Goal: Task Accomplishment & Management: Use online tool/utility

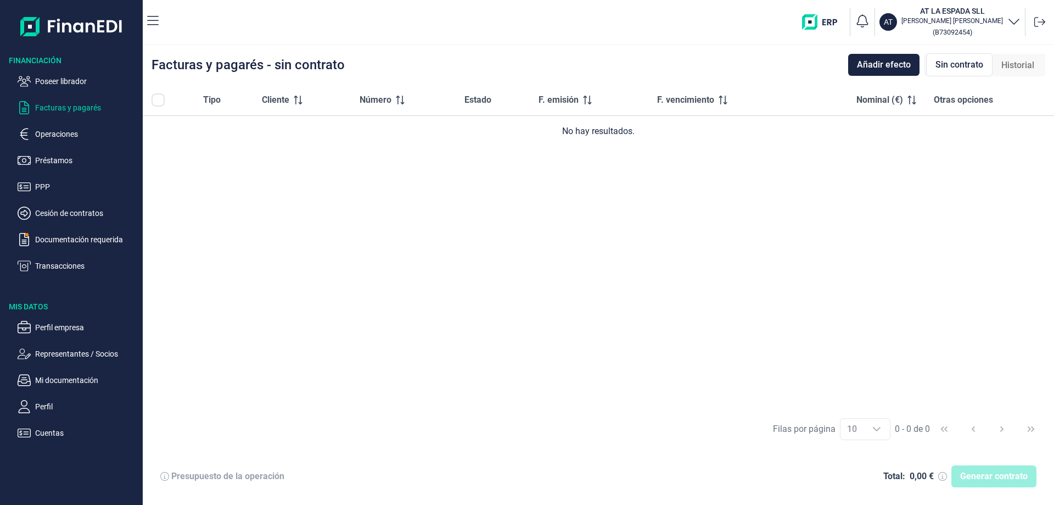
click at [976, 9] on h3 "AT LA ESPADA SLL" at bounding box center [953, 10] width 102 height 11
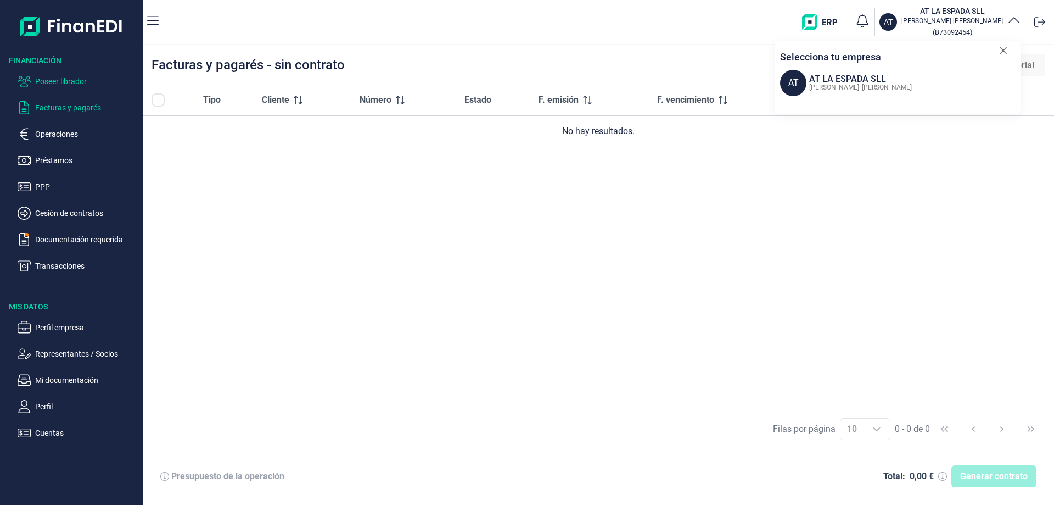
click at [51, 81] on p "Poseer librador" at bounding box center [86, 81] width 103 height 13
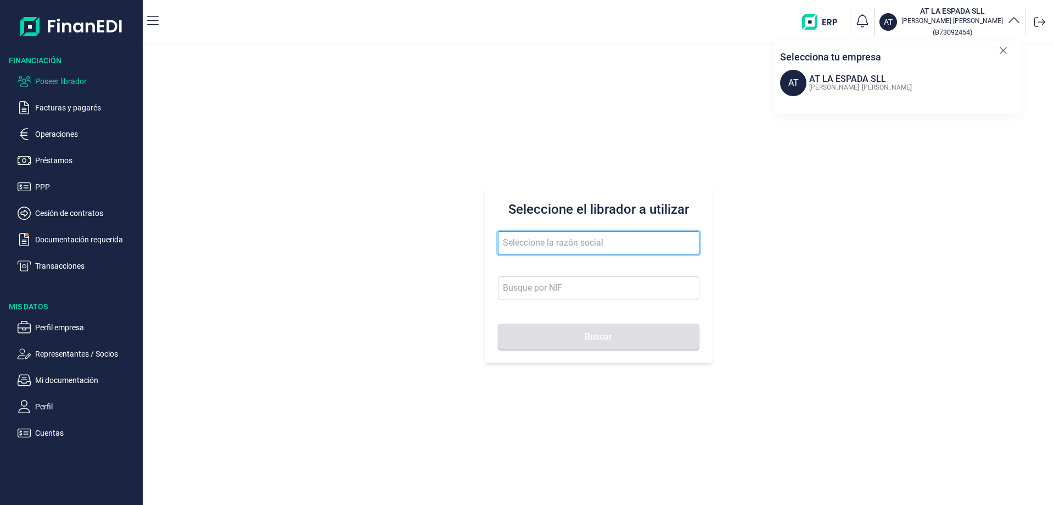
click at [545, 234] on input "text" at bounding box center [599, 242] width 202 height 23
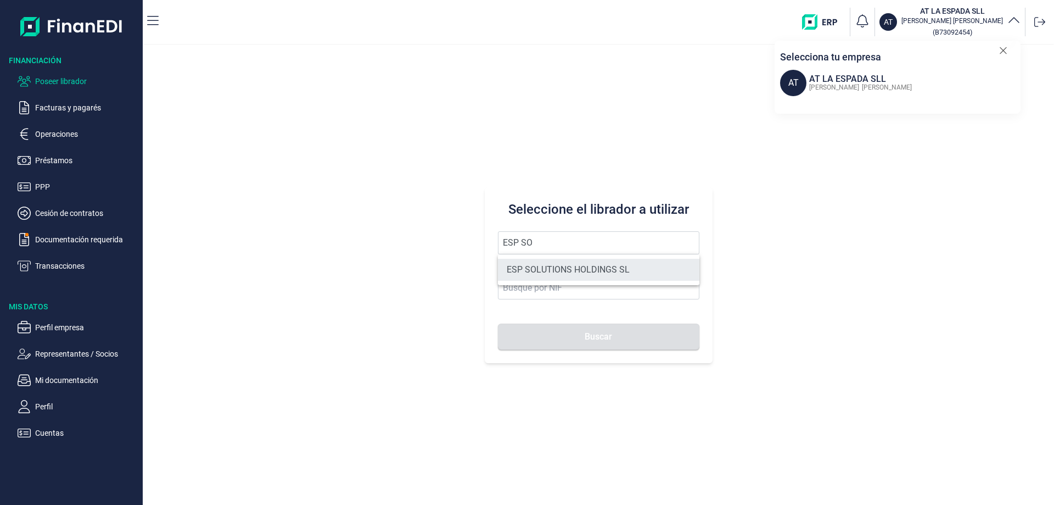
click at [568, 267] on li "ESP SOLUTIONS HOLDINGS SL" at bounding box center [599, 270] width 202 height 22
type input "ESP SOLUTIONS HOLDINGS SL"
type input "B10950939"
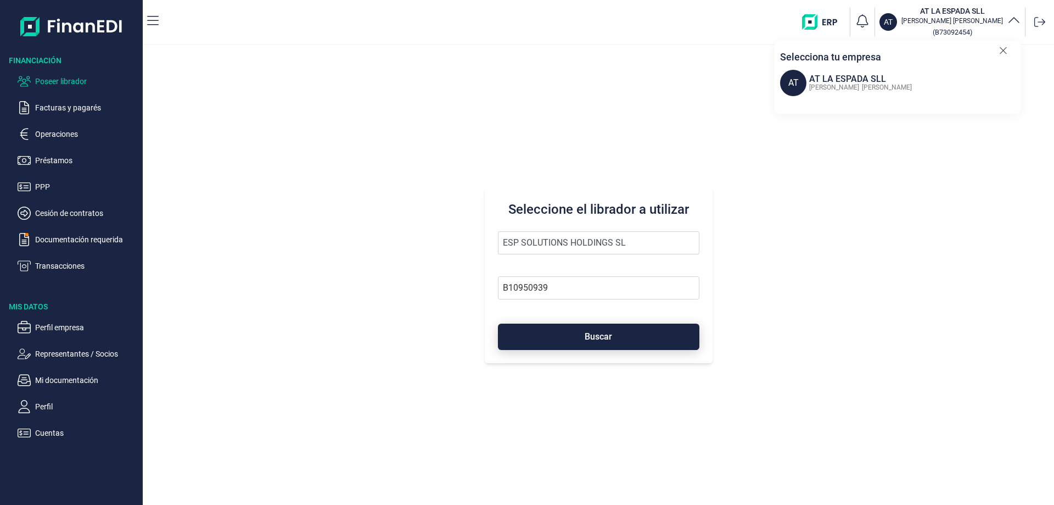
click at [597, 329] on button "Buscar" at bounding box center [599, 336] width 202 height 26
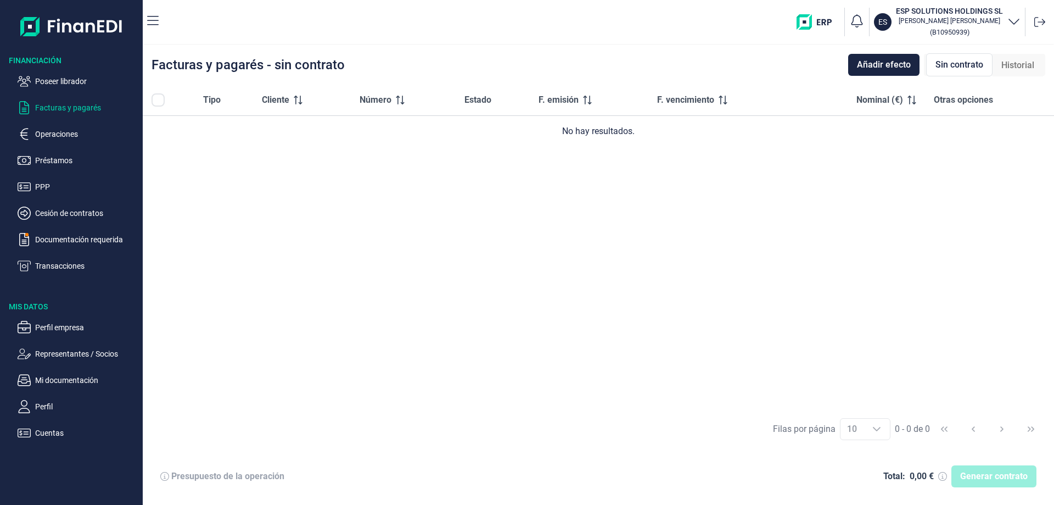
click at [1021, 24] on div "ES ESP SOLUTIONS HOLDINGS SL Jonathan Gómez Arroyo ( B10950939 )" at bounding box center [923, 21] width 253 height 35
click at [1016, 21] on icon "button" at bounding box center [1014, 20] width 13 height 13
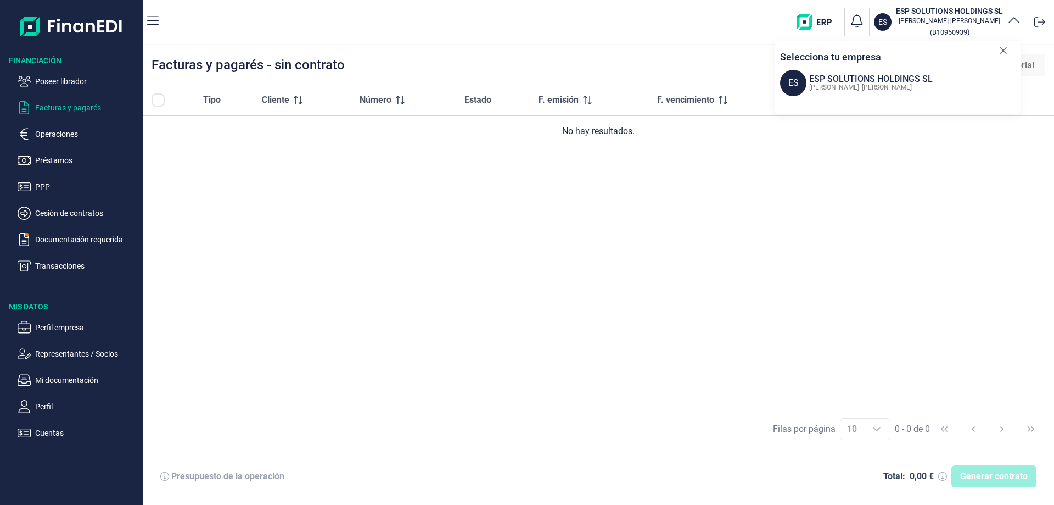
click at [1016, 21] on icon "button" at bounding box center [1014, 20] width 13 height 13
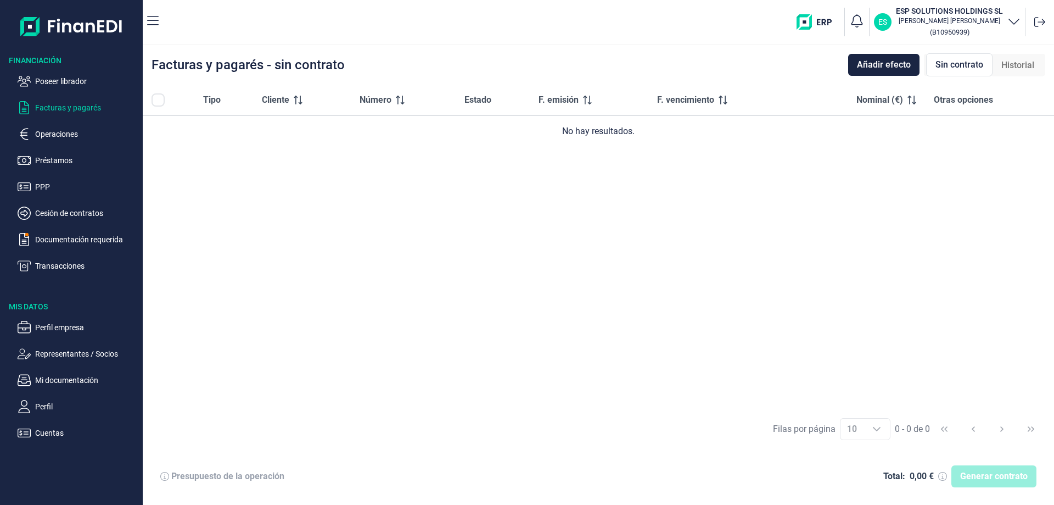
click at [887, 21] on div "ES" at bounding box center [883, 22] width 18 height 18
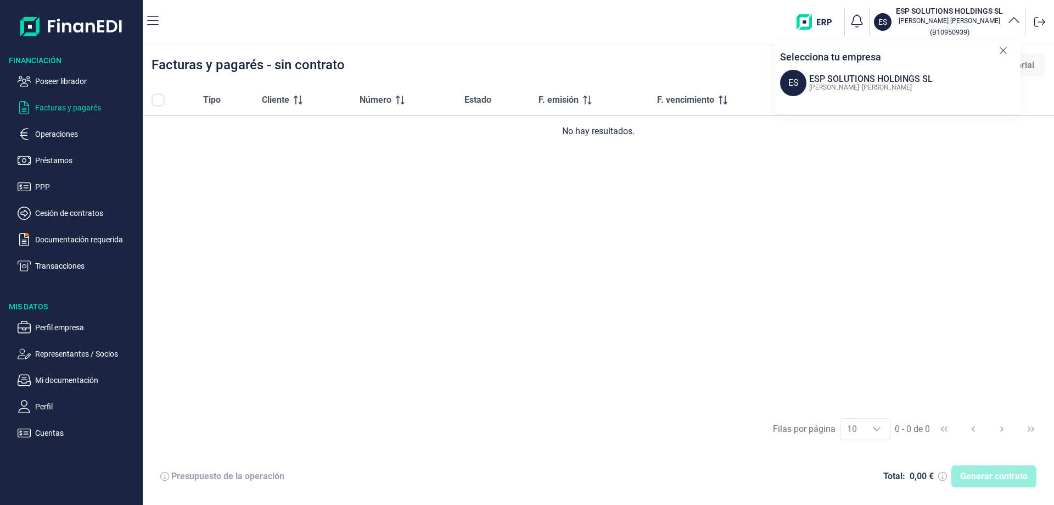
click at [868, 80] on div "Jonathan Gómez Arroyo" at bounding box center [870, 86] width 126 height 13
click at [824, 19] on img "button" at bounding box center [818, 21] width 43 height 15
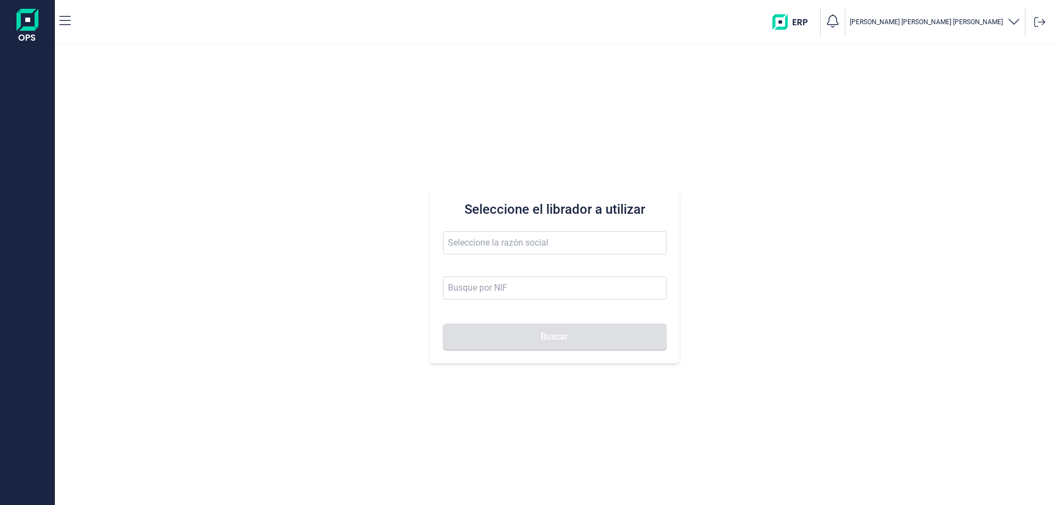
click at [51, 20] on div at bounding box center [27, 22] width 55 height 44
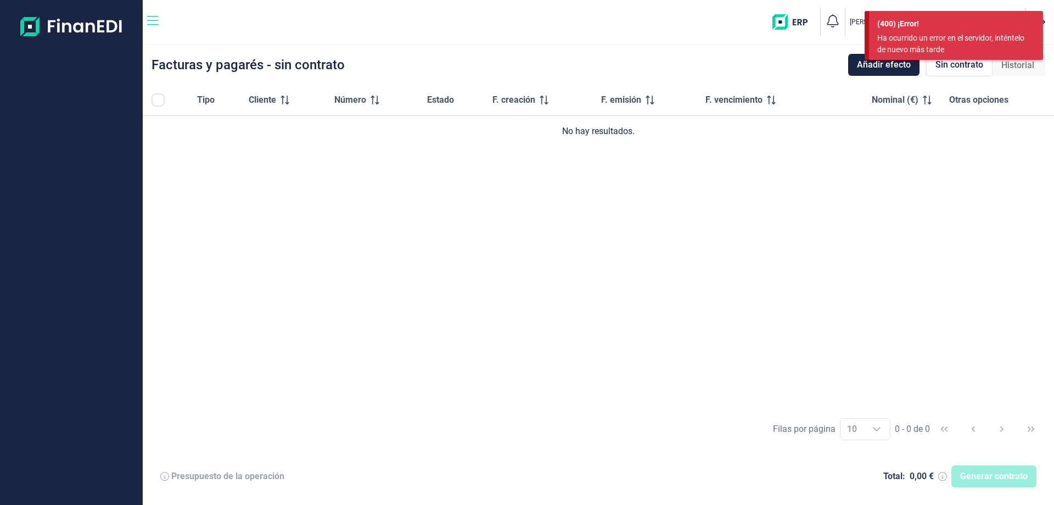
click at [153, 24] on icon "button" at bounding box center [153, 20] width 12 height 13
